Goal: Information Seeking & Learning: Learn about a topic

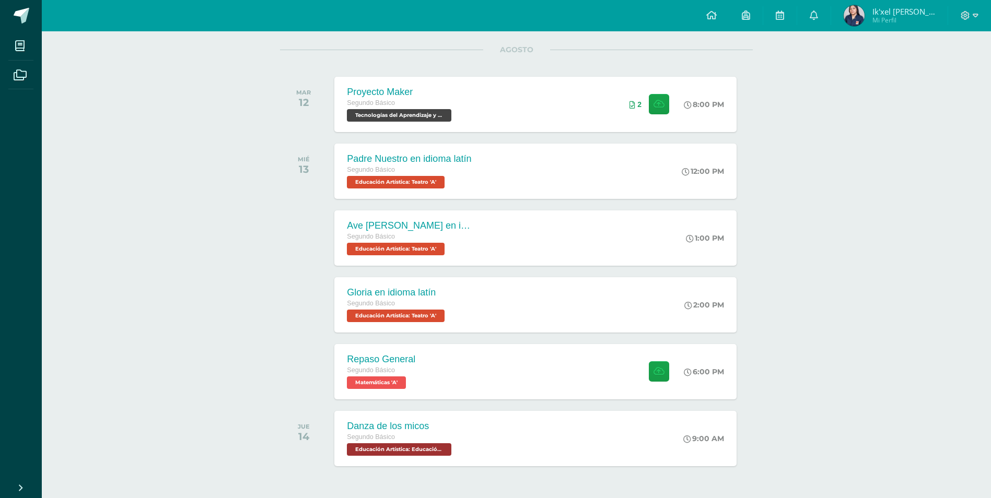
scroll to position [111, 0]
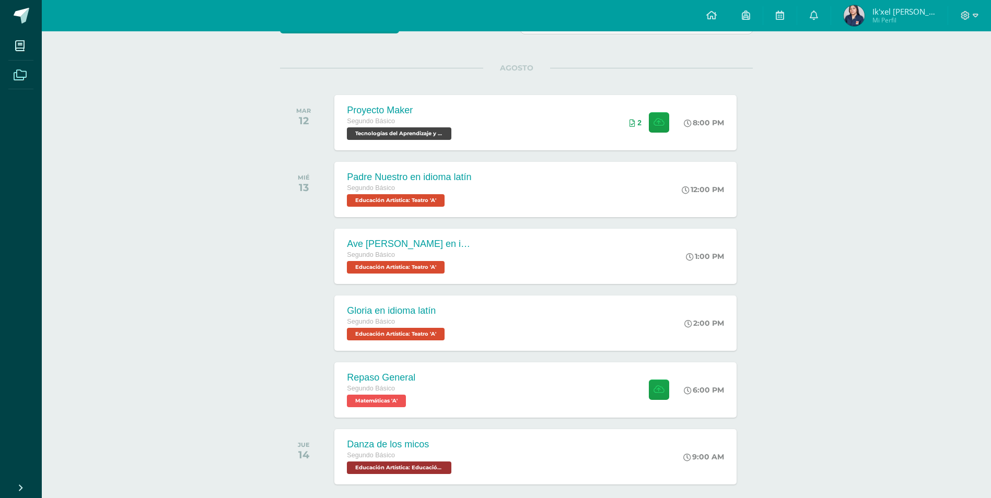
click at [16, 62] on link "Archivos" at bounding box center [20, 75] width 25 height 29
click at [19, 63] on span at bounding box center [20, 75] width 24 height 24
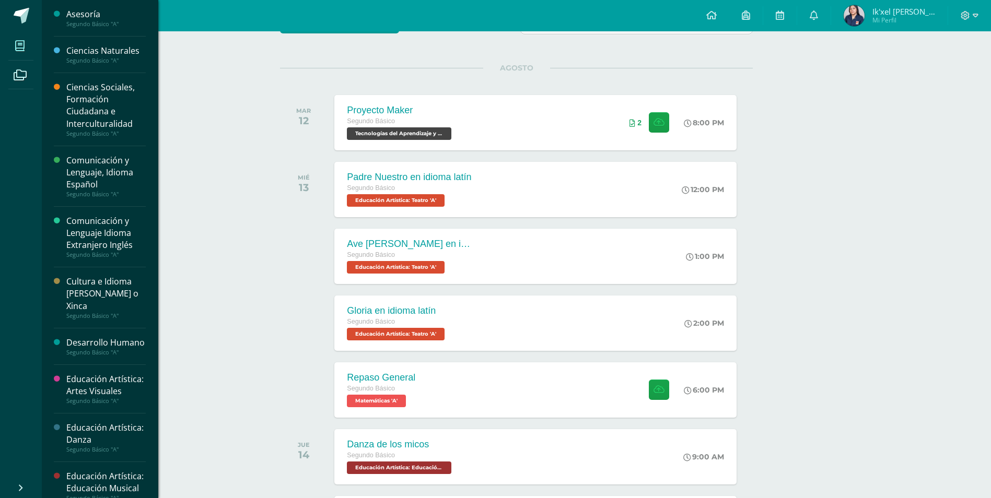
click at [19, 44] on icon at bounding box center [19, 46] width 9 height 10
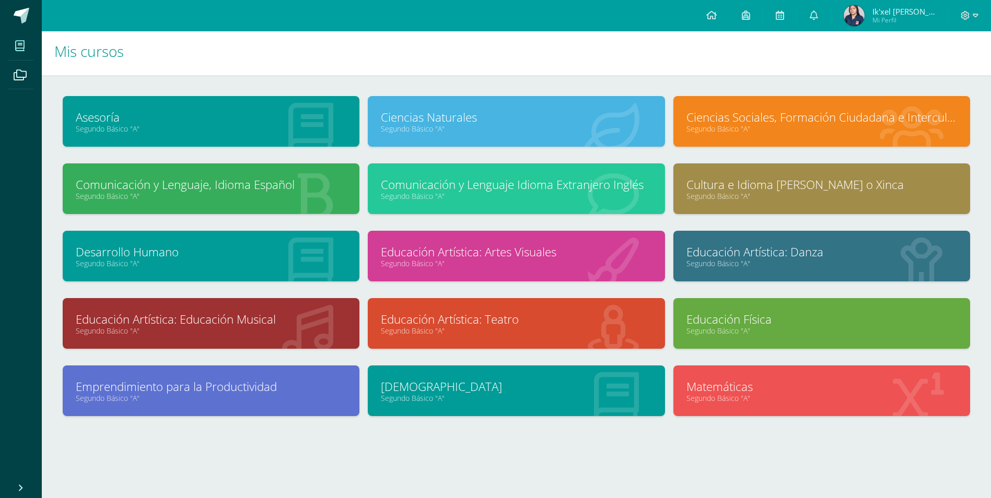
scroll to position [4, 0]
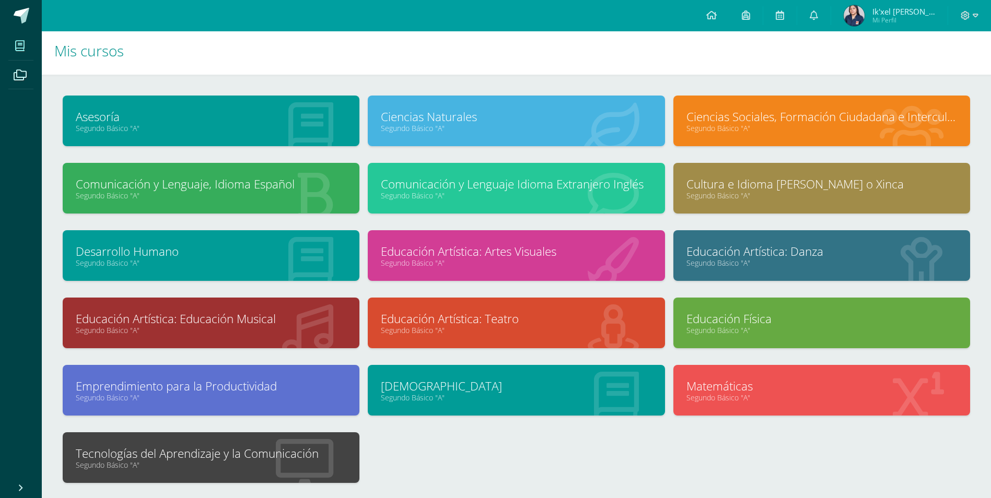
click at [222, 464] on link "Segundo Básico "A"" at bounding box center [211, 465] width 271 height 10
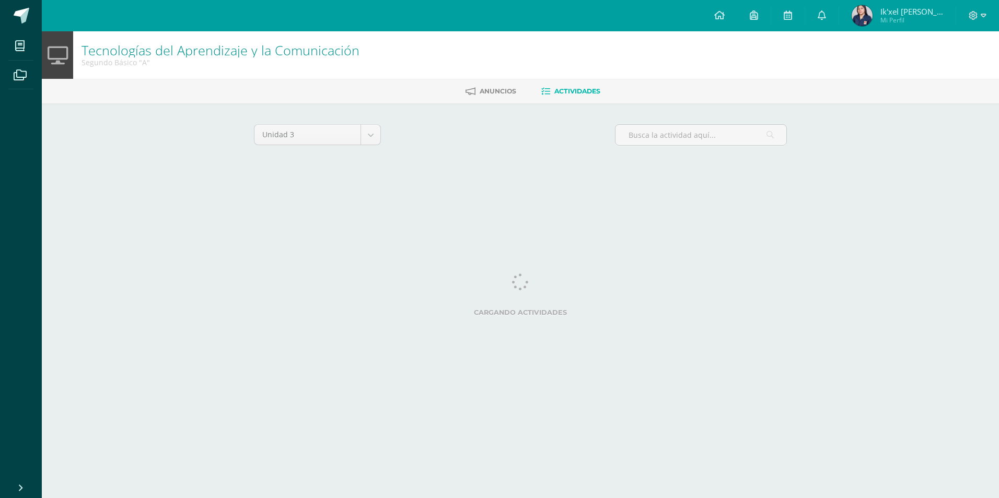
click at [238, 195] on html "Mis cursos Archivos Cerrar panel Asesoría Segundo Básico "A" Ciencias Naturales…" at bounding box center [499, 97] width 999 height 195
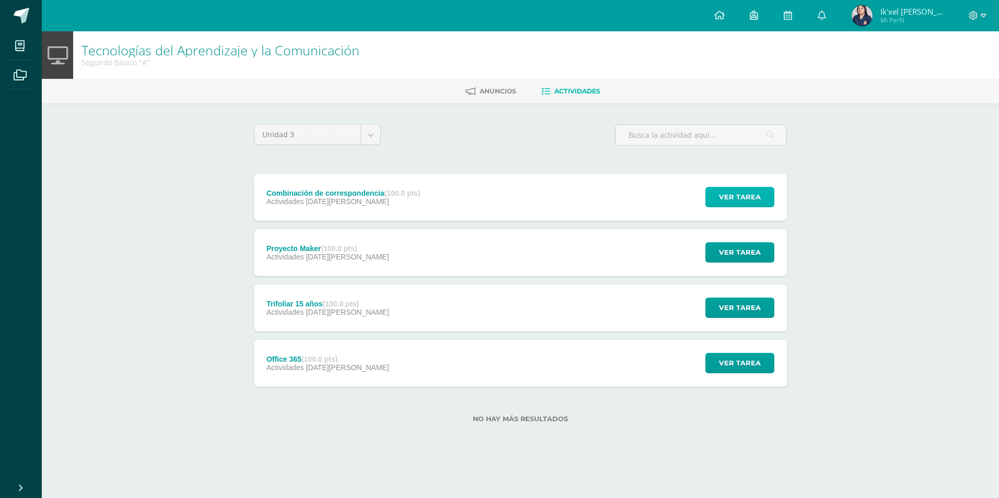
click at [708, 202] on button "Ver tarea" at bounding box center [739, 197] width 69 height 20
